Goal: Find specific page/section: Find specific page/section

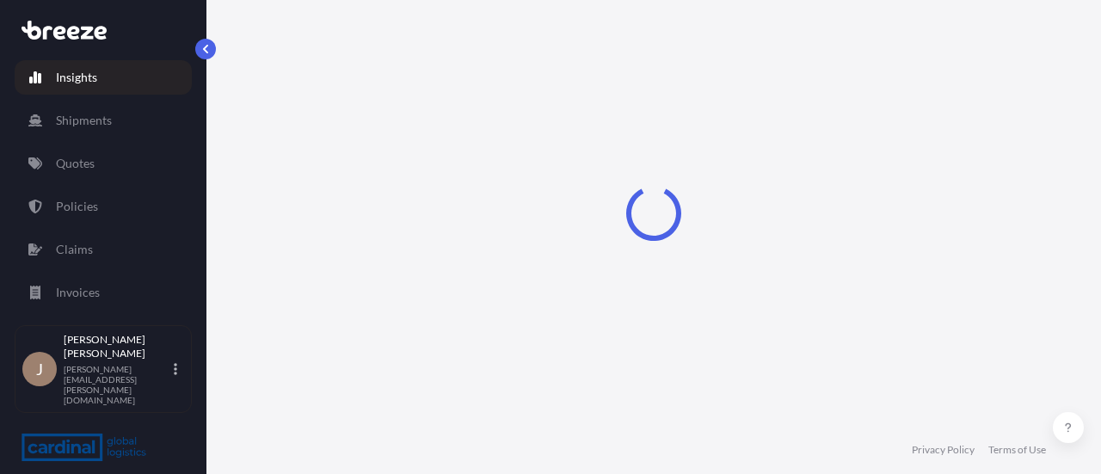
select select "2025"
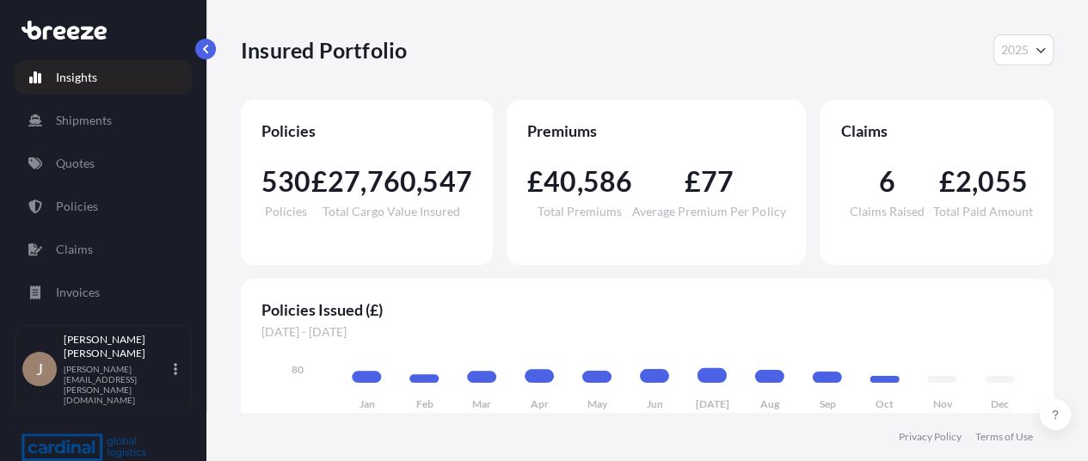
click at [117, 183] on div "Insights Shipments Quotes Policies Claims Invoices" at bounding box center [103, 185] width 177 height 280
click at [113, 161] on link "Quotes" at bounding box center [103, 163] width 177 height 34
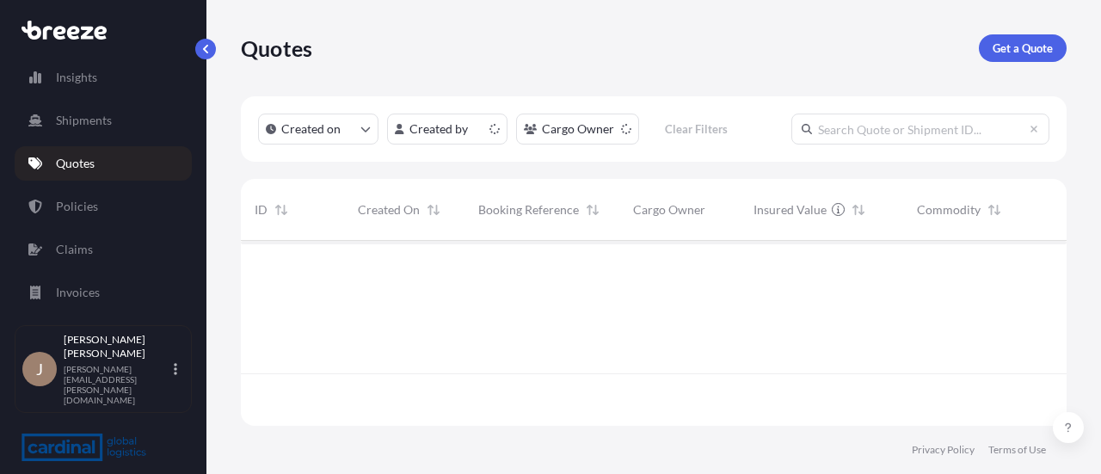
scroll to position [182, 812]
click at [99, 199] on link "Policies" at bounding box center [103, 206] width 177 height 34
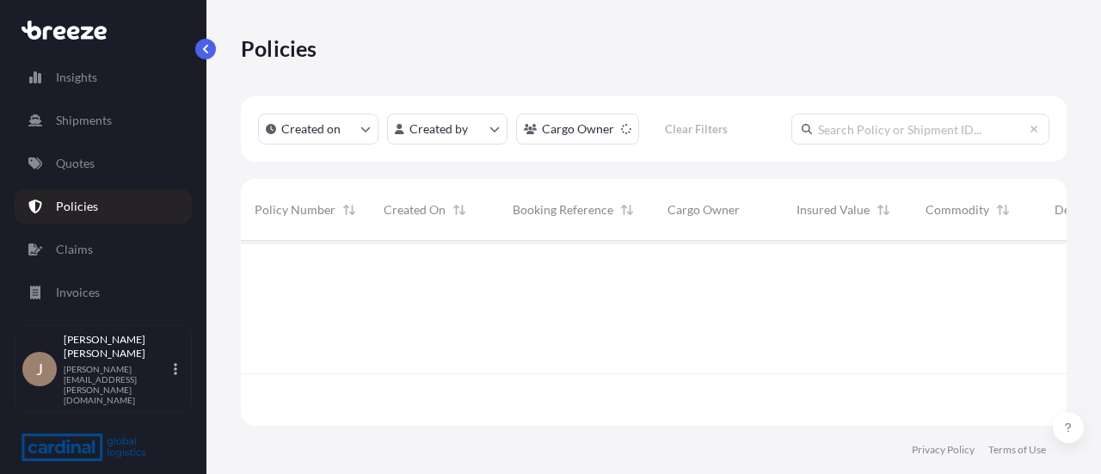
scroll to position [182, 812]
click at [442, 128] on html "Insights Shipments Quotes Policies Claims Invoices J [PERSON_NAME] [PERSON_NAME…" at bounding box center [550, 237] width 1101 height 474
click at [561, 130] on html "Insights Shipments Quotes Policies Claims Invoices J [PERSON_NAME] [PERSON_NAME…" at bounding box center [550, 237] width 1101 height 474
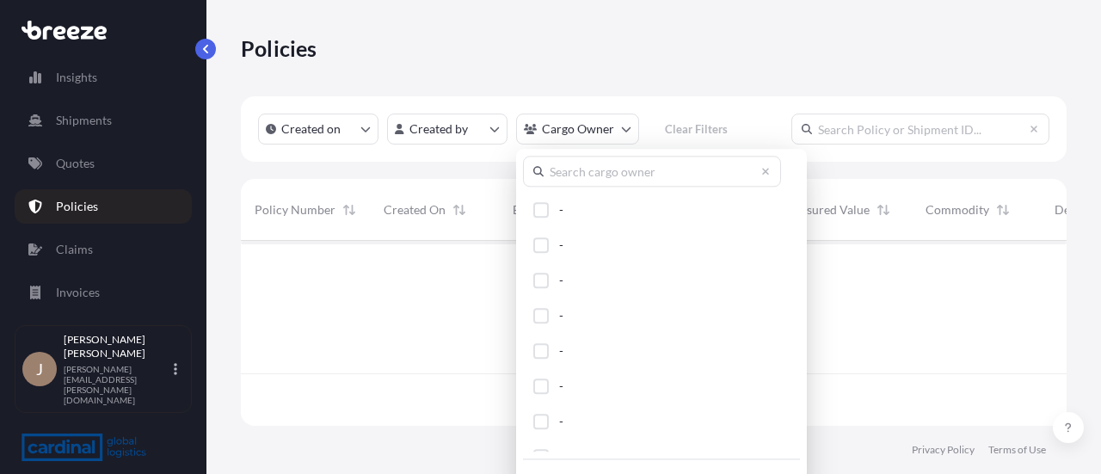
click at [561, 130] on html "Insights Shipments Quotes Policies Claims Invoices J [PERSON_NAME] [PERSON_NAME…" at bounding box center [550, 237] width 1101 height 474
click at [576, 169] on input "text" at bounding box center [652, 171] width 258 height 31
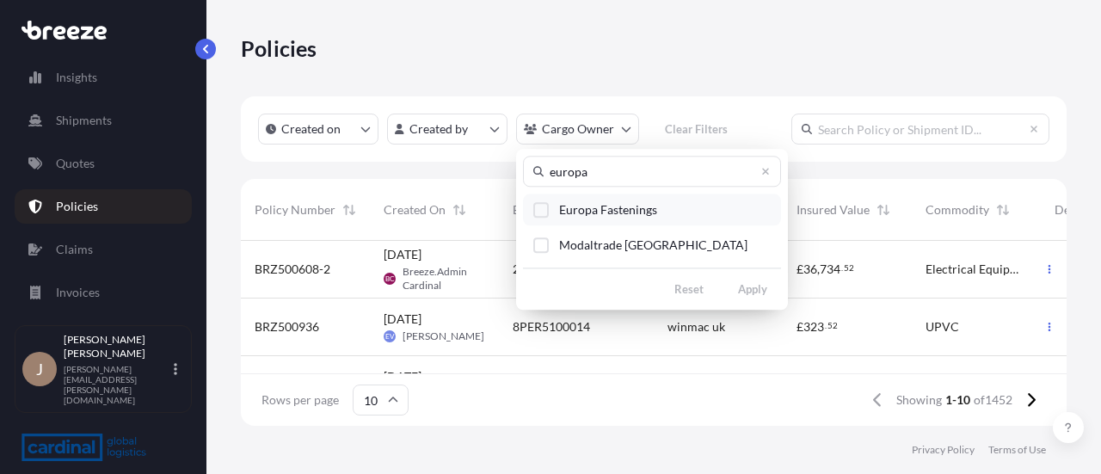
type input "europa"
click at [607, 214] on span "Europa Fastenings" at bounding box center [608, 209] width 98 height 17
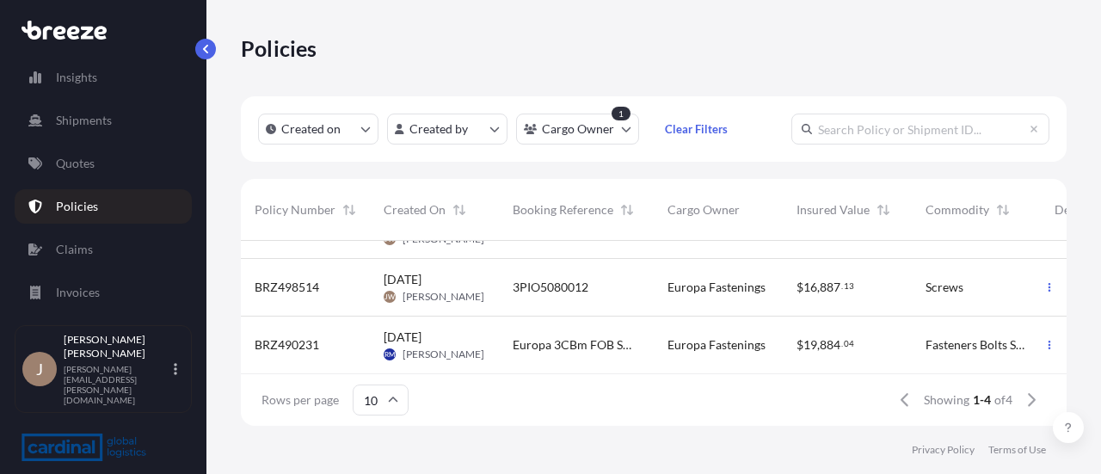
scroll to position [110, 0]
